Goal: Task Accomplishment & Management: Manage account settings

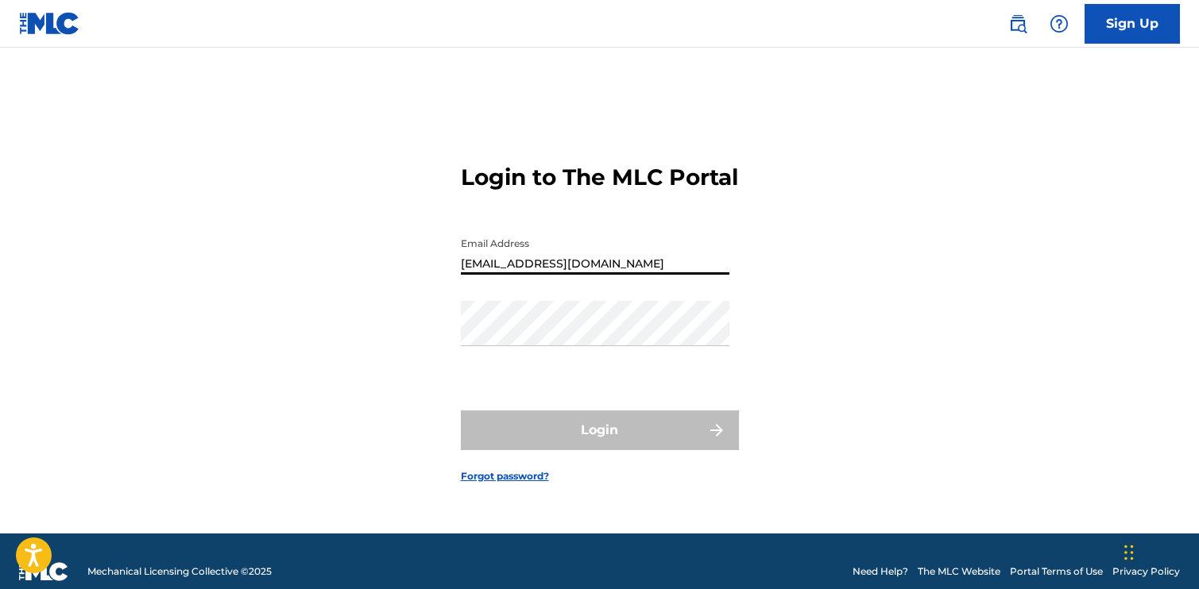
type input "[EMAIL_ADDRESS][DOMAIN_NAME]"
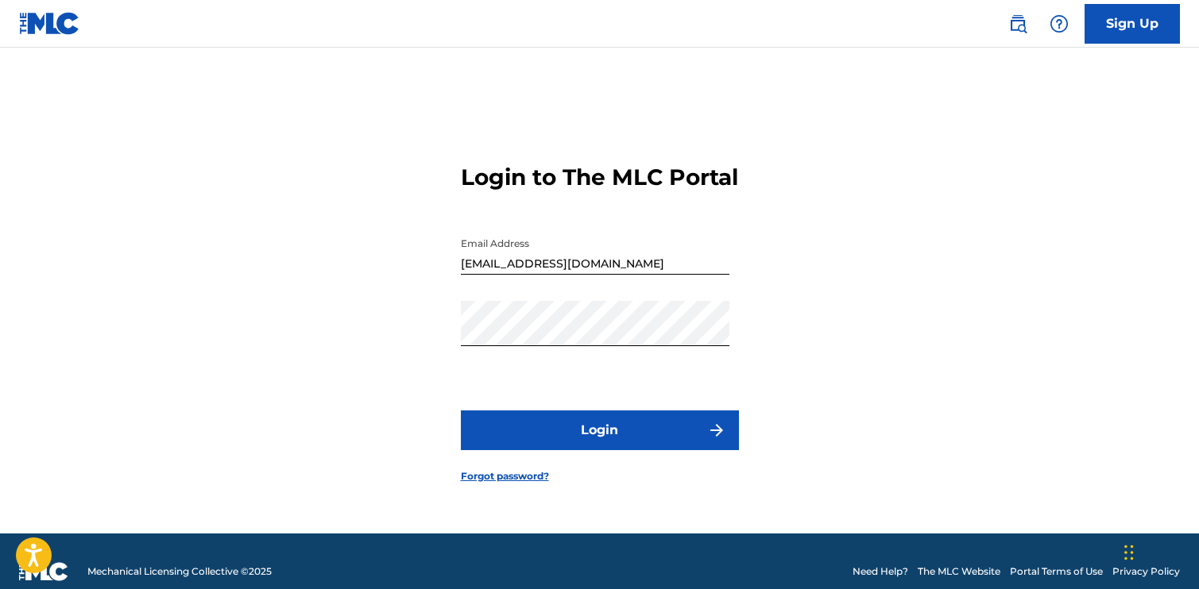
click at [511, 439] on button "Login" at bounding box center [600, 431] width 278 height 40
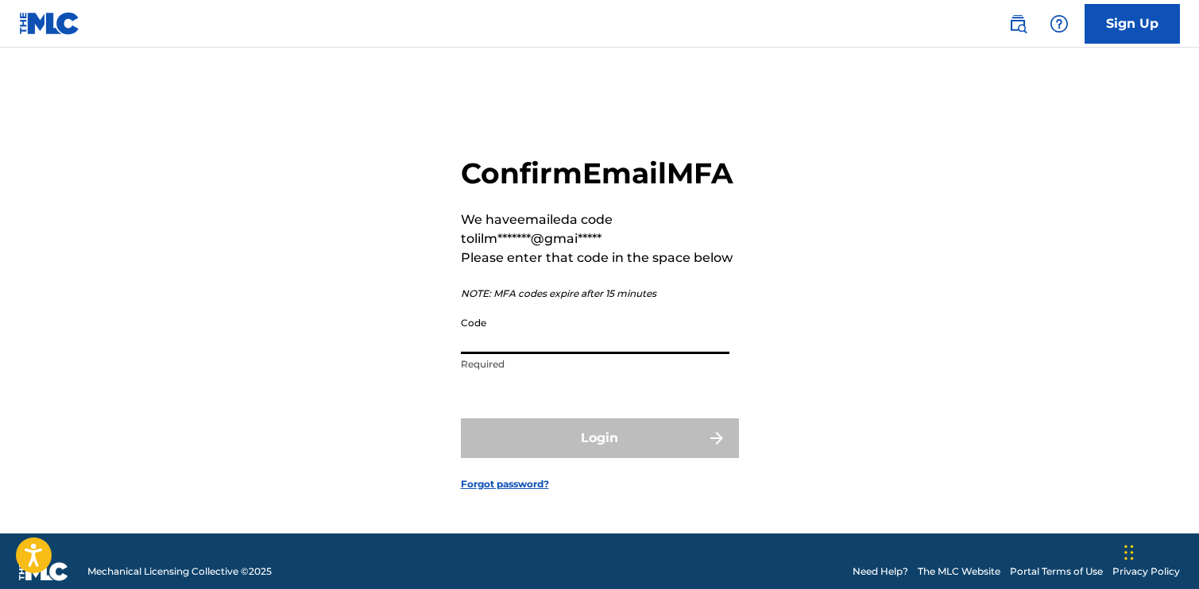
paste input "261994"
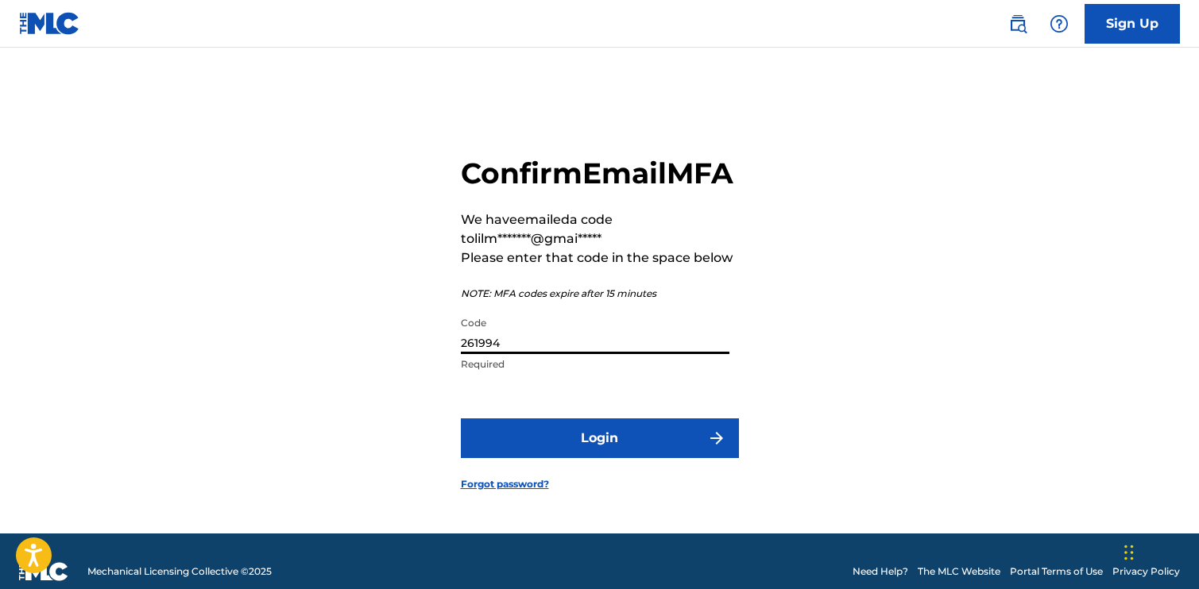
type input "261994"
click at [552, 454] on button "Login" at bounding box center [600, 439] width 278 height 40
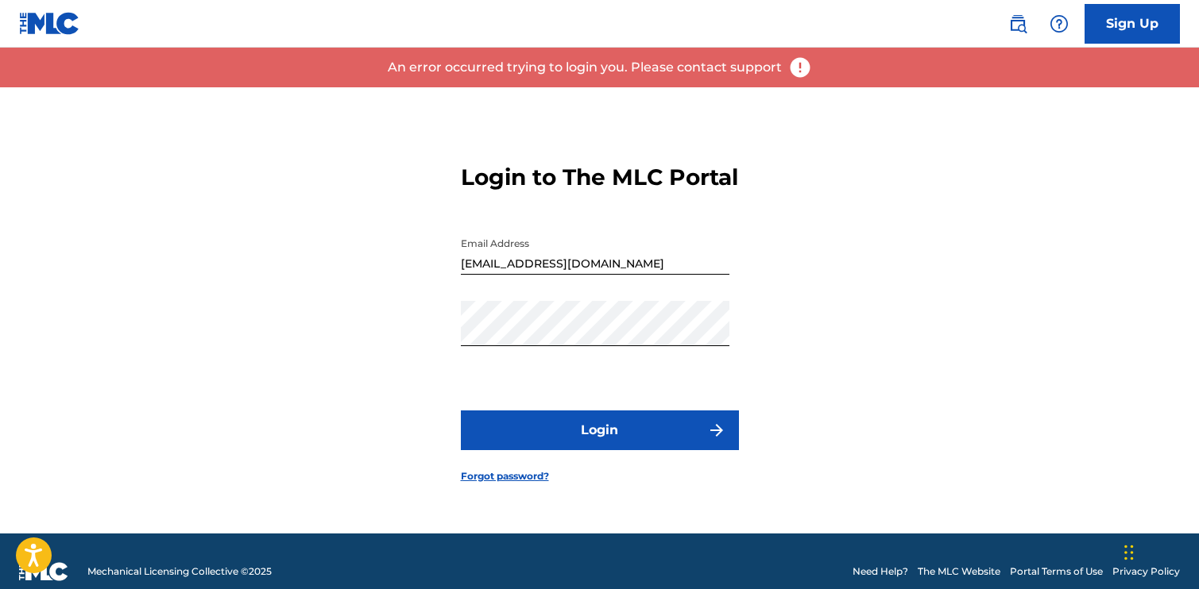
click at [576, 438] on button "Login" at bounding box center [600, 431] width 278 height 40
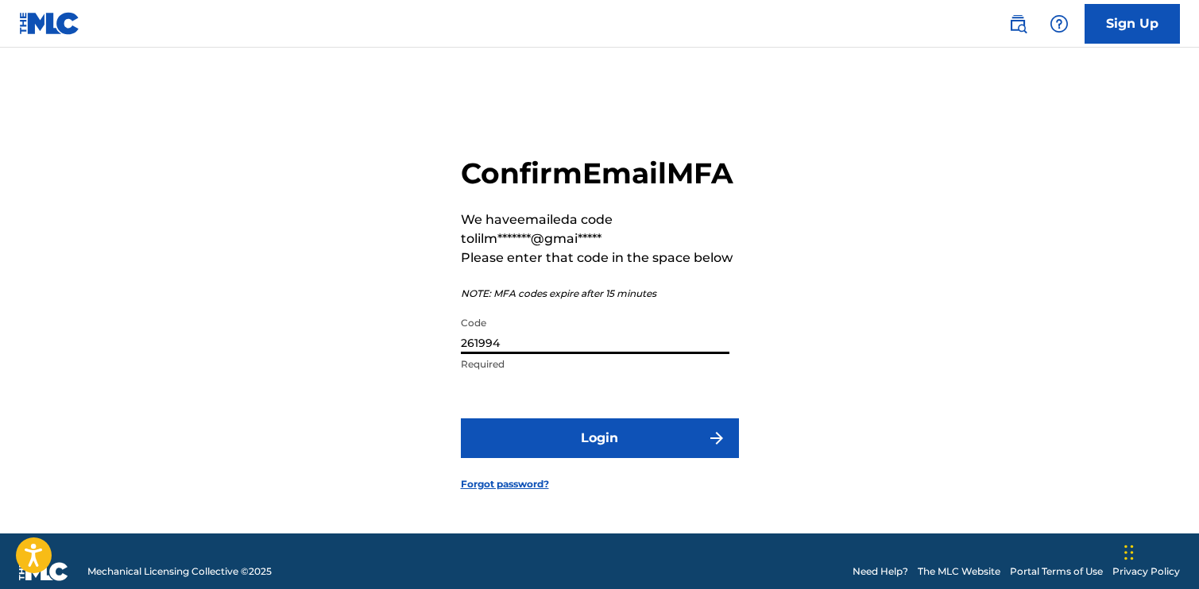
drag, startPoint x: 575, startPoint y: 362, endPoint x: 381, endPoint y: 360, distance: 193.8
click at [381, 360] on div "Confirm Email MFA We have emailed a code to lilm*******@gmai***** Please enter …" at bounding box center [600, 310] width 1112 height 446
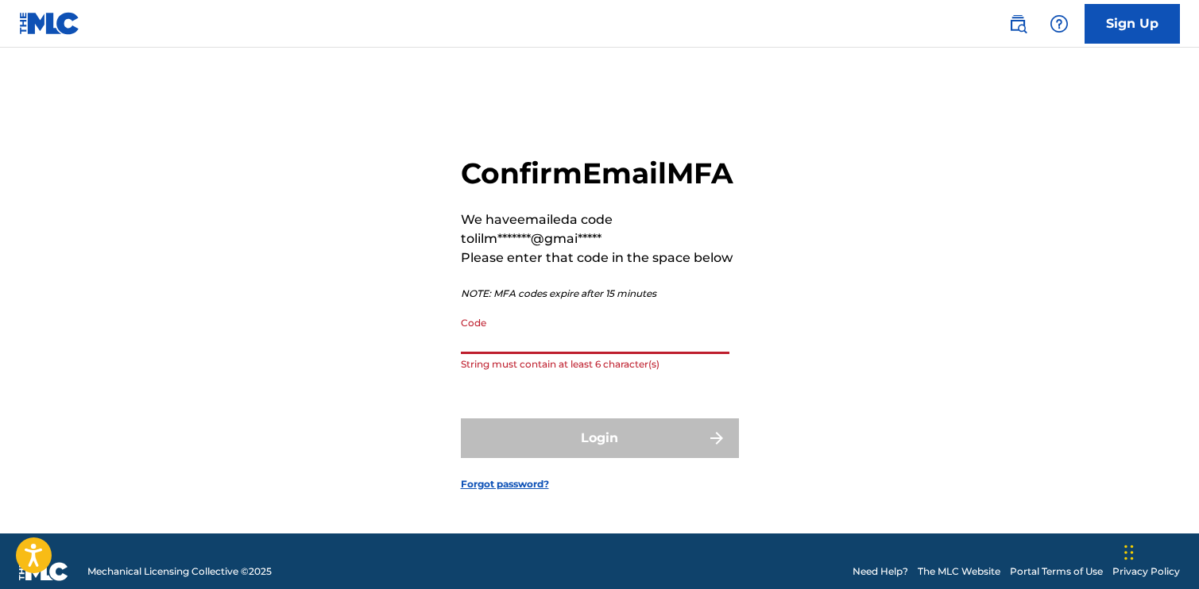
paste input "990783"
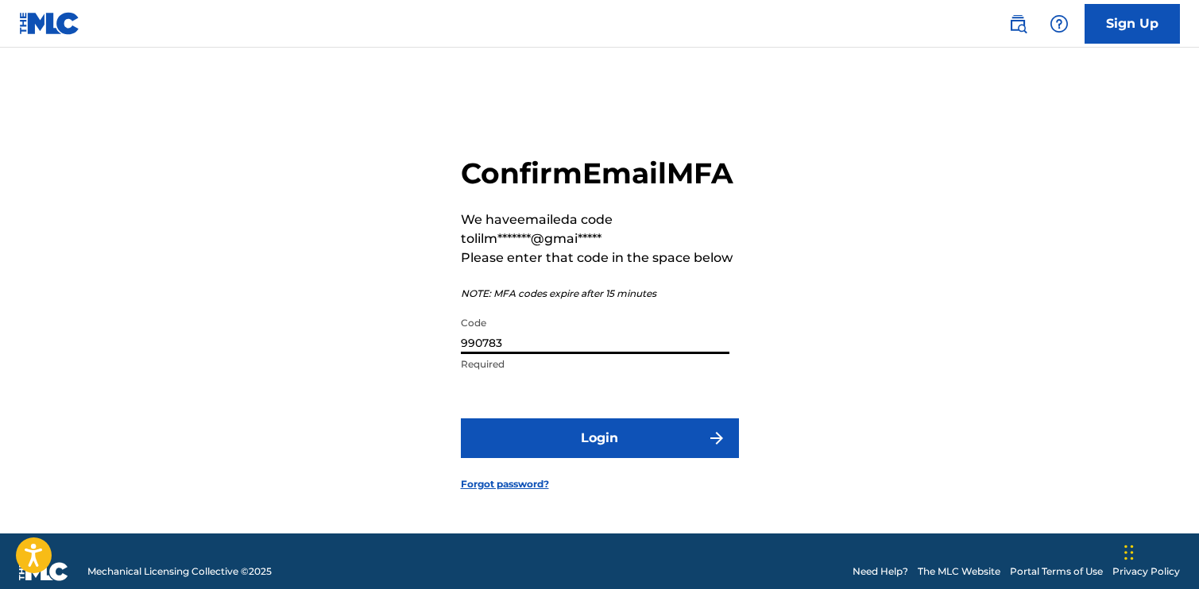
type input "990783"
click at [600, 457] on button "Login" at bounding box center [600, 439] width 278 height 40
